Goal: Download file/media

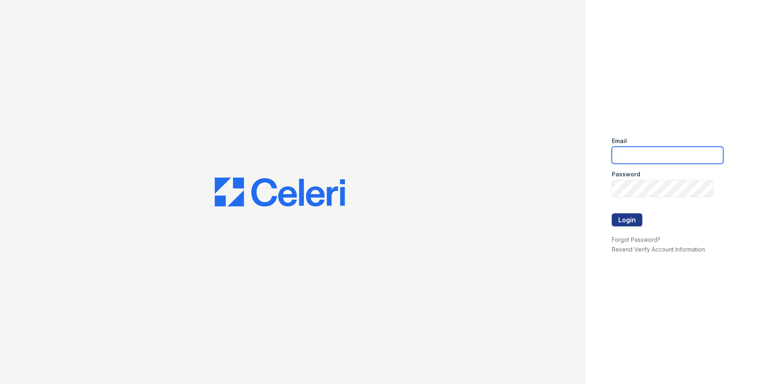
click at [647, 154] on input "email" at bounding box center [667, 155] width 111 height 17
type input "[EMAIL_ADDRESS][DOMAIN_NAME]"
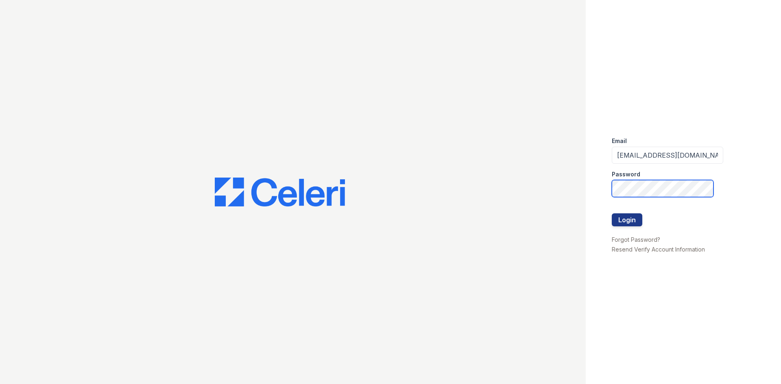
click at [612, 214] on button "Login" at bounding box center [627, 220] width 31 height 13
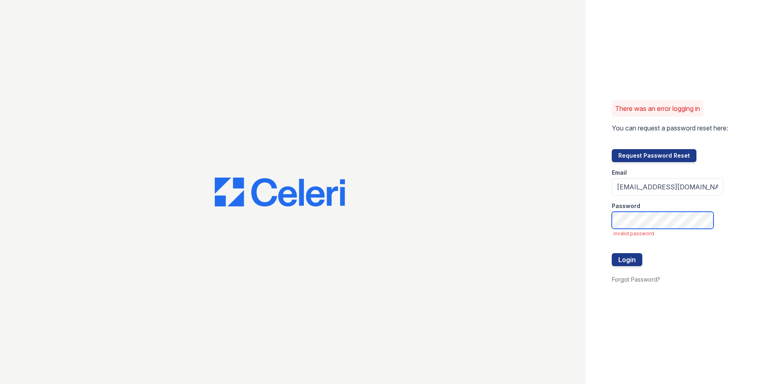
click at [612, 253] on button "Login" at bounding box center [627, 259] width 31 height 13
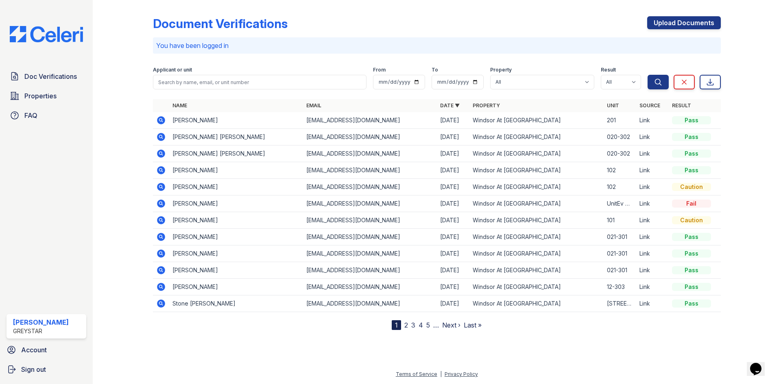
click at [160, 120] on icon at bounding box center [160, 120] width 2 height 2
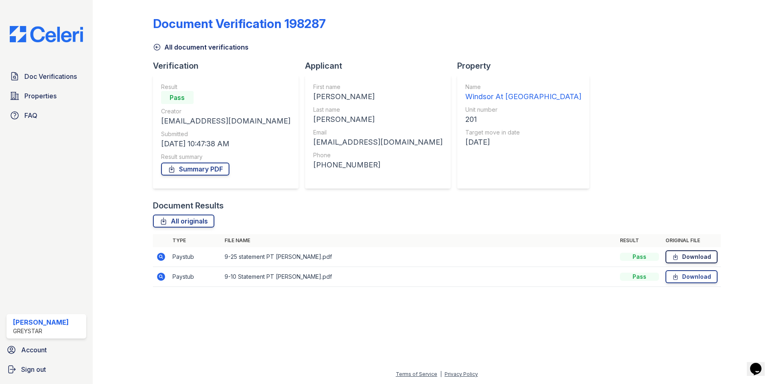
click at [699, 259] on link "Download" at bounding box center [691, 257] width 52 height 13
click at [706, 279] on link "Download" at bounding box center [691, 276] width 52 height 13
